Goal: Information Seeking & Learning: Find specific fact

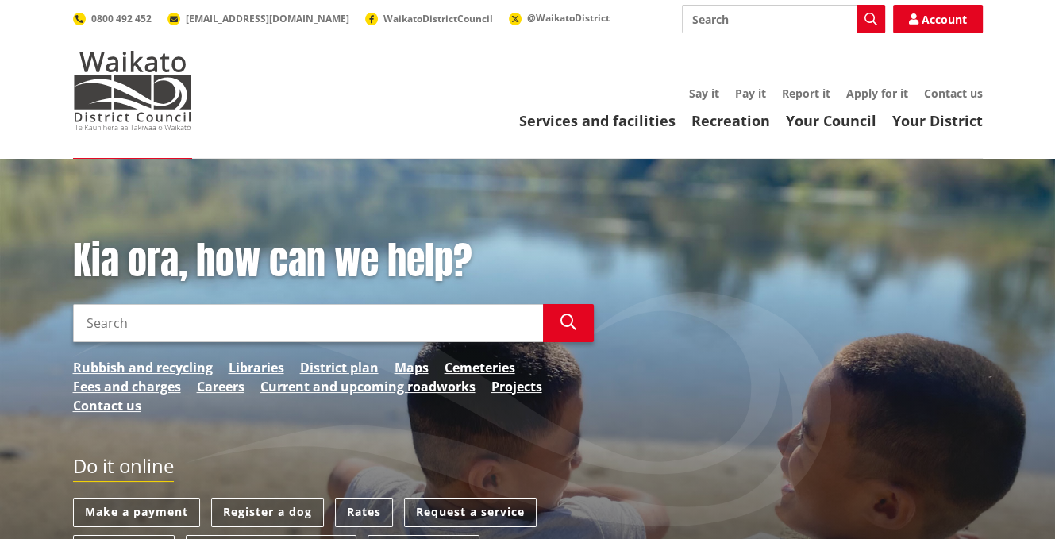
click at [89, 325] on input "Search" at bounding box center [308, 323] width 470 height 38
type input "meetings"
click at [574, 323] on icon "button" at bounding box center [568, 322] width 16 height 16
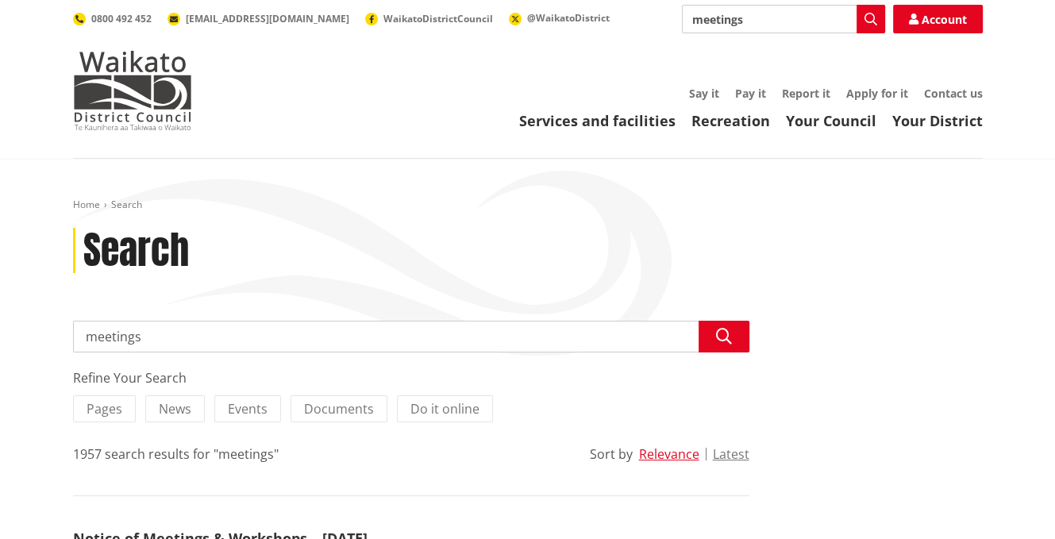
scroll to position [159, 0]
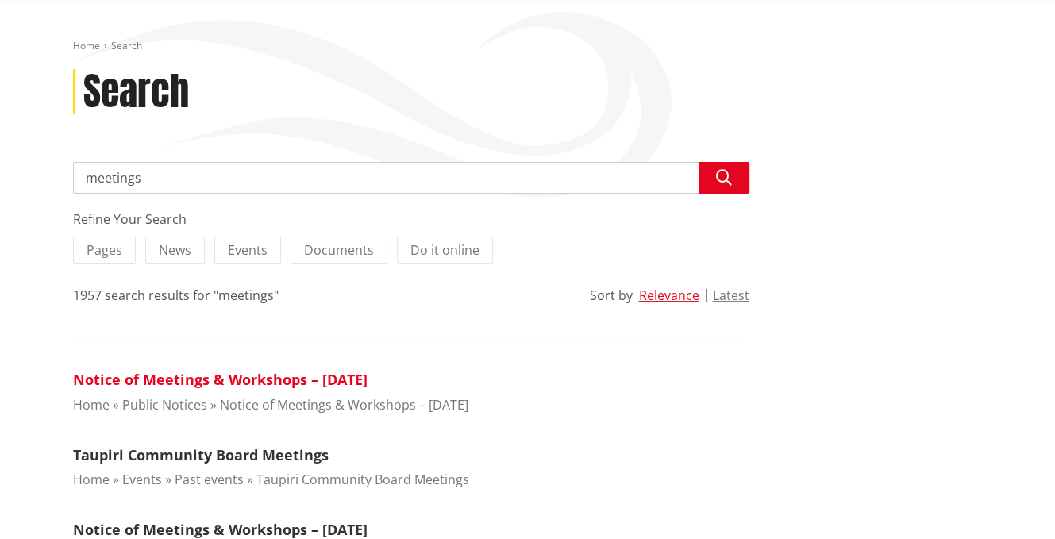
click at [262, 377] on link "Notice of Meetings & Workshops – [DATE]" at bounding box center [220, 379] width 295 height 19
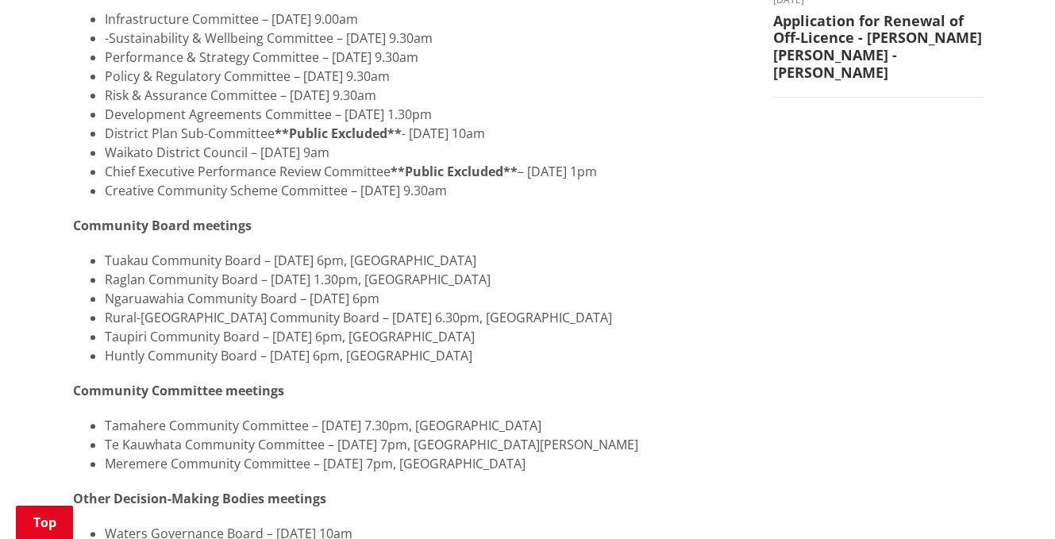
scroll to position [476, 0]
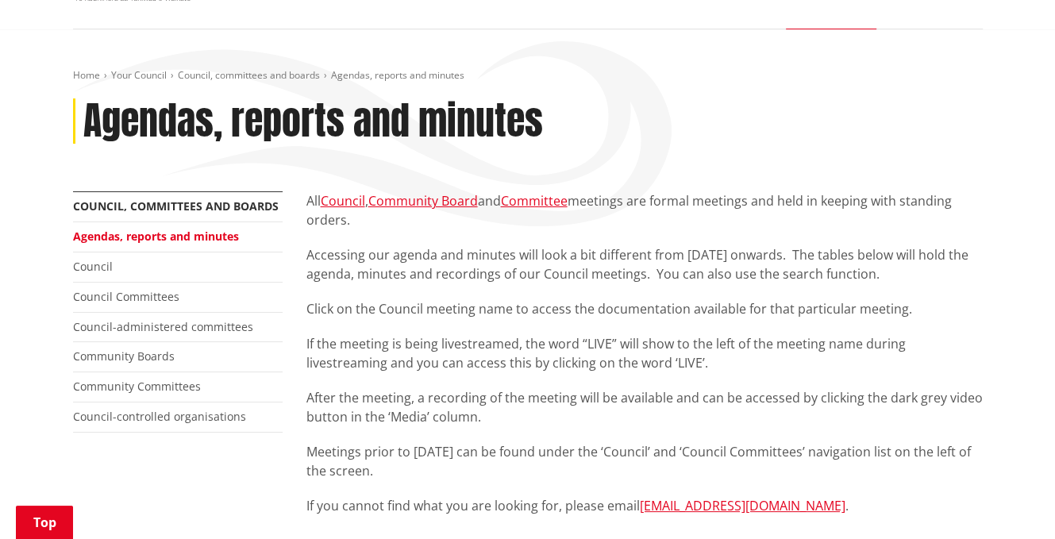
scroll to position [79, 0]
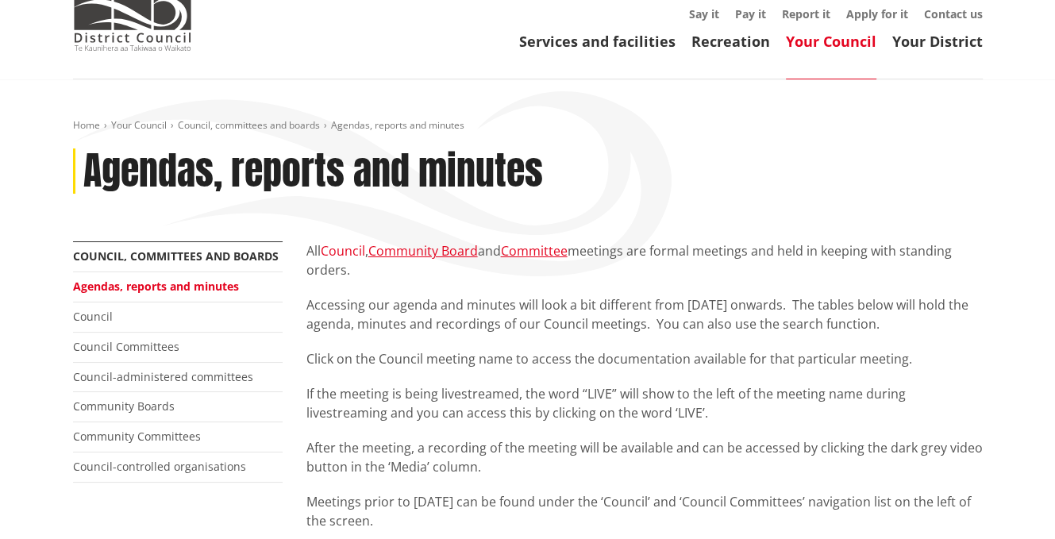
click at [341, 249] on link "Council" at bounding box center [343, 250] width 44 height 17
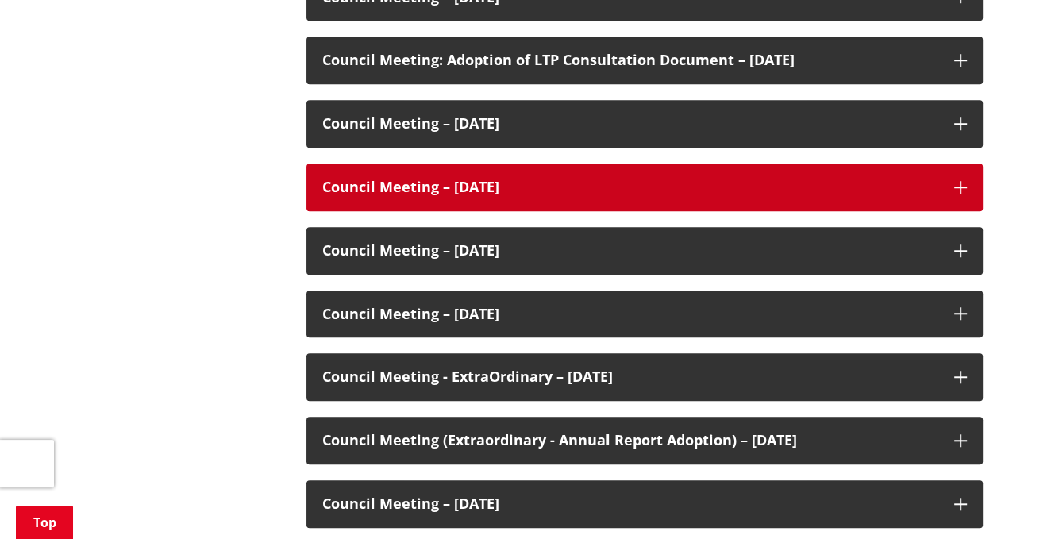
scroll to position [1032, 0]
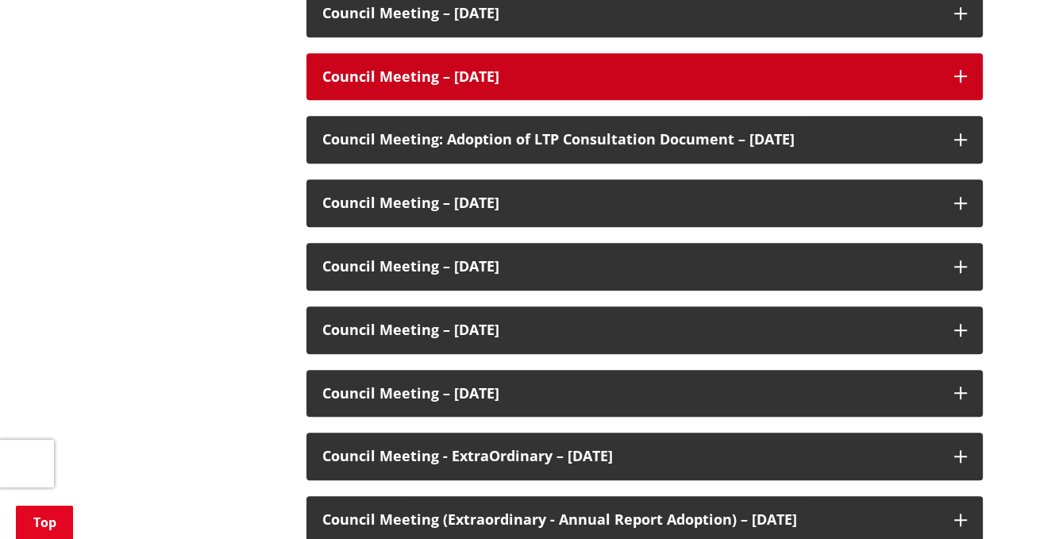
click at [387, 73] on h3 "Council Meeting – 25 March 2024" at bounding box center [630, 77] width 616 height 16
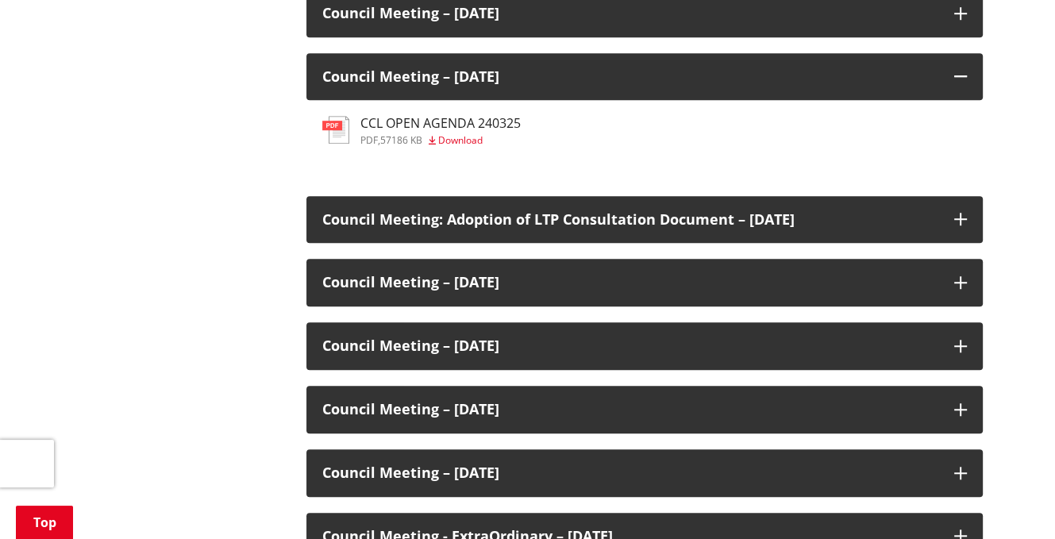
click at [450, 137] on span "Download" at bounding box center [460, 139] width 44 height 13
